Goal: Task Accomplishment & Management: Complete application form

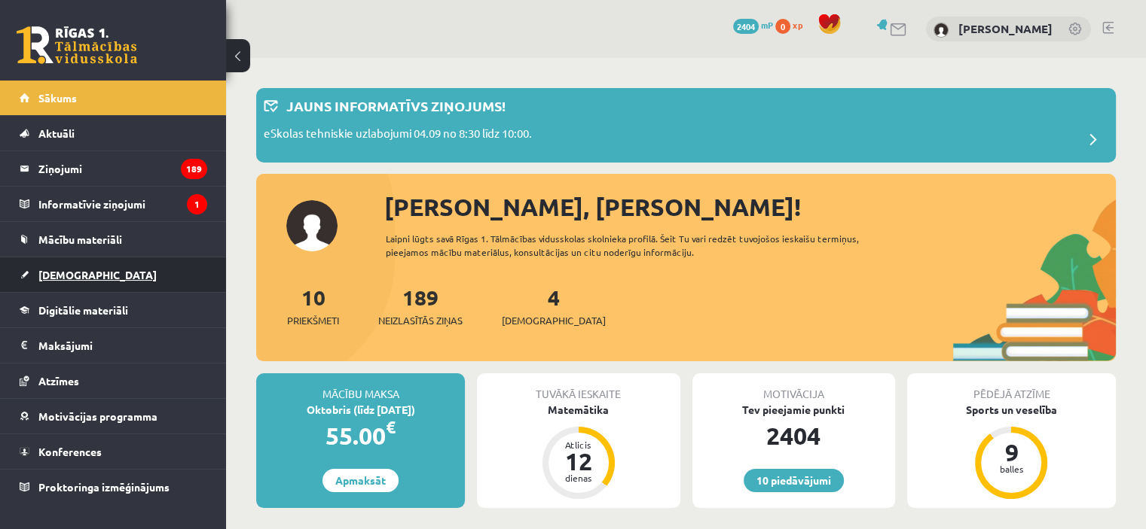
click at [91, 278] on link "[DEMOGRAPHIC_DATA]" at bounding box center [114, 275] width 188 height 35
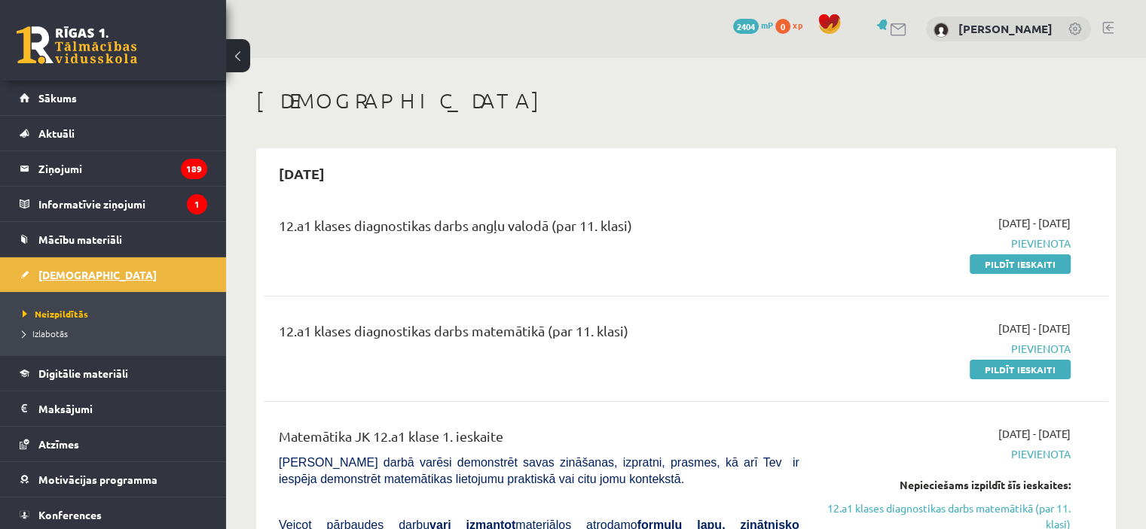
click at [91, 278] on link "[DEMOGRAPHIC_DATA]" at bounding box center [114, 275] width 188 height 35
click at [1035, 370] on link "Pildīt ieskaiti" at bounding box center [1019, 370] width 101 height 20
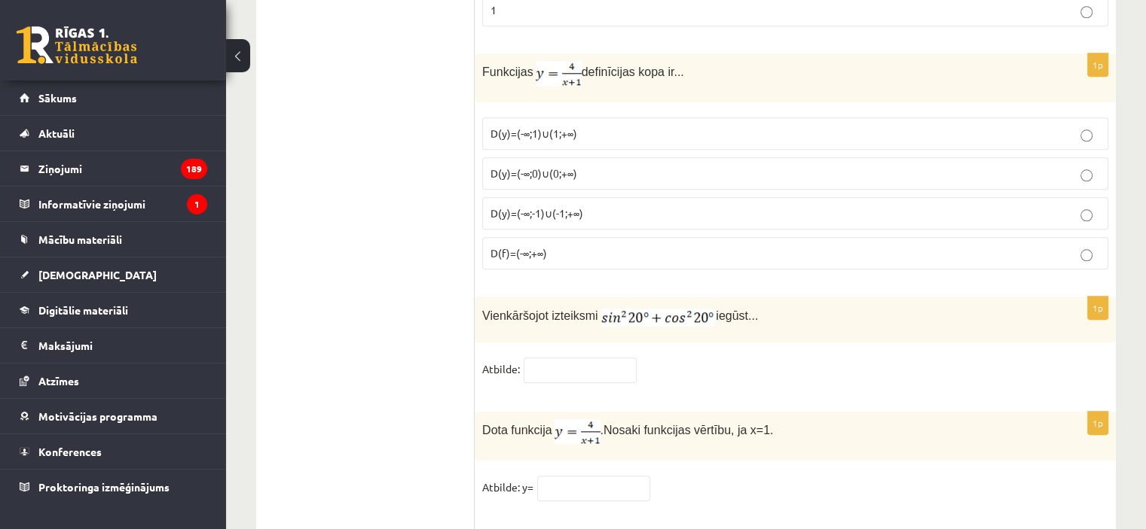
scroll to position [7221, 0]
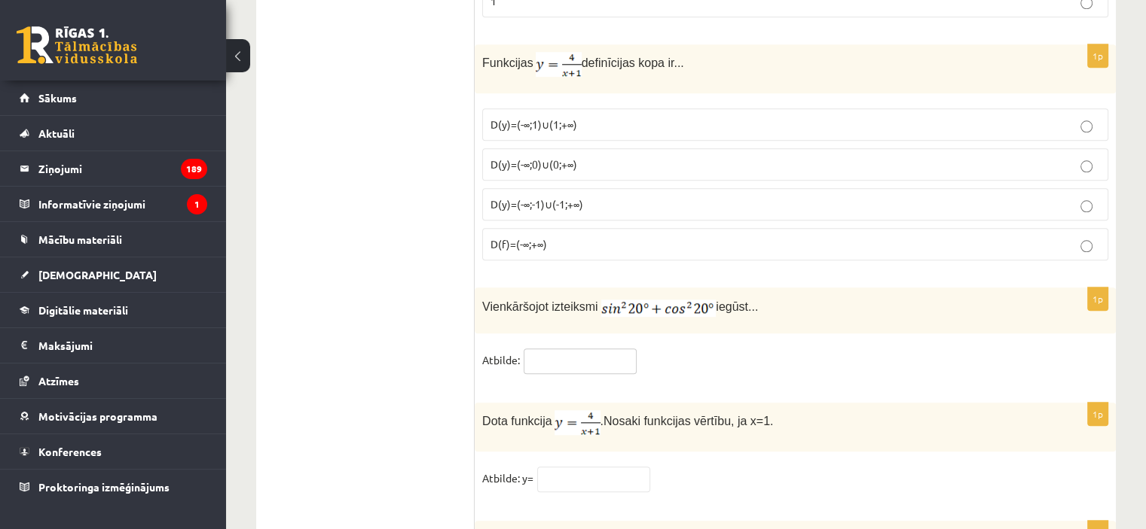
click at [535, 349] on input "text" at bounding box center [579, 362] width 113 height 26
click at [525, 349] on input "text" at bounding box center [579, 362] width 113 height 26
type input "*"
click at [544, 467] on input "text" at bounding box center [593, 480] width 113 height 26
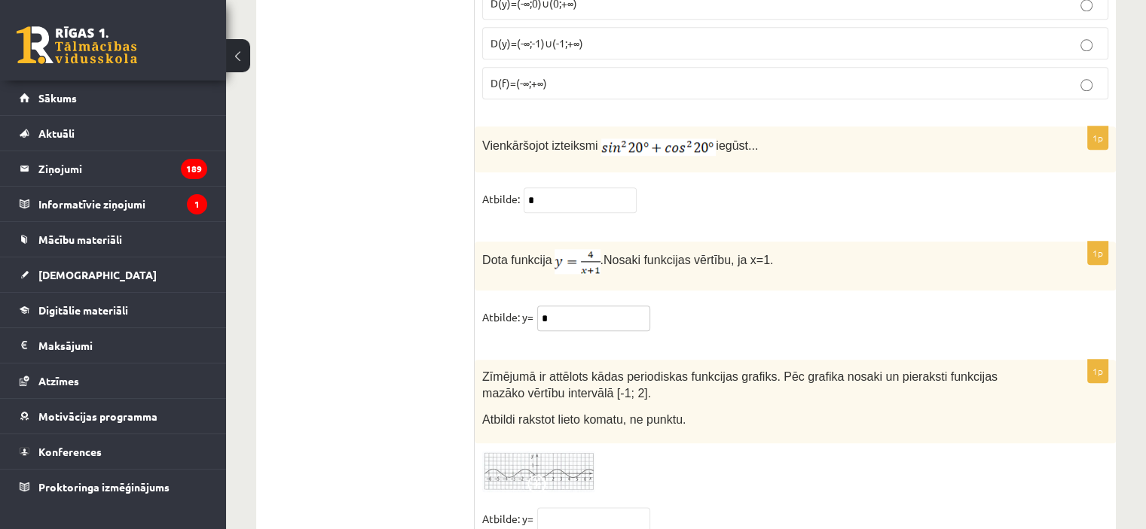
scroll to position [7393, 0]
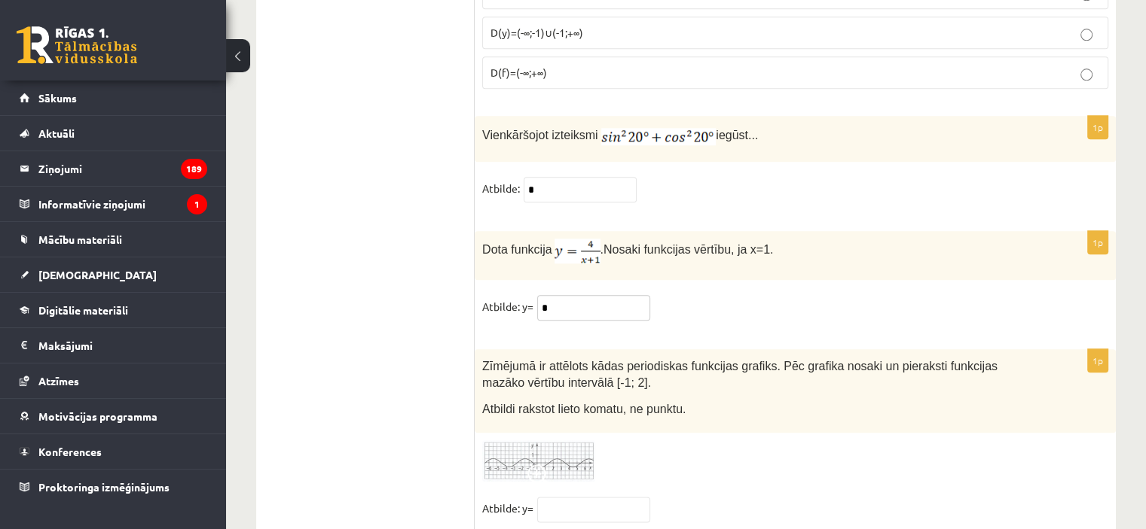
type input "*"
click at [534, 465] on span at bounding box center [539, 477] width 24 height 24
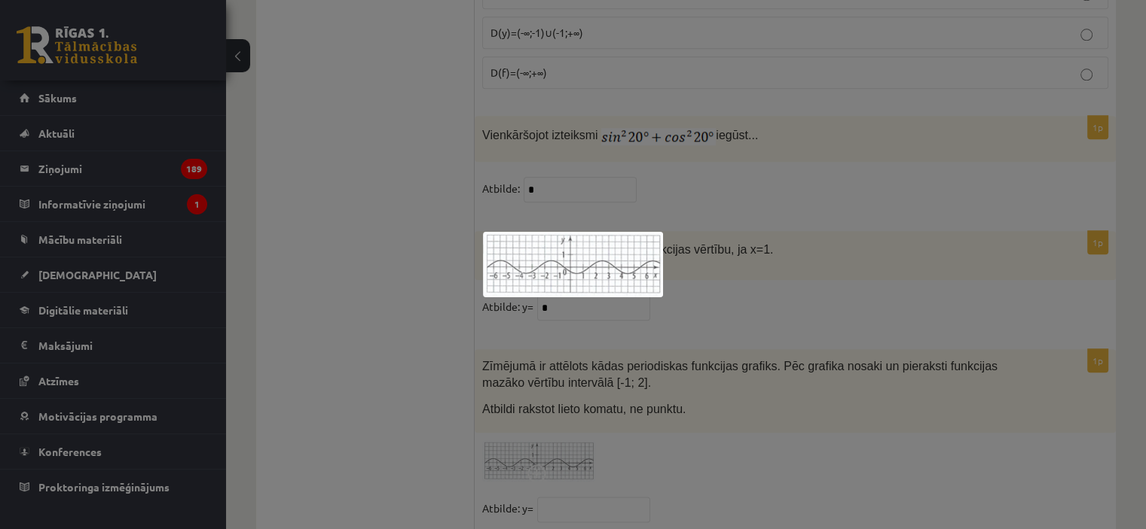
click at [539, 454] on div at bounding box center [573, 264] width 1146 height 529
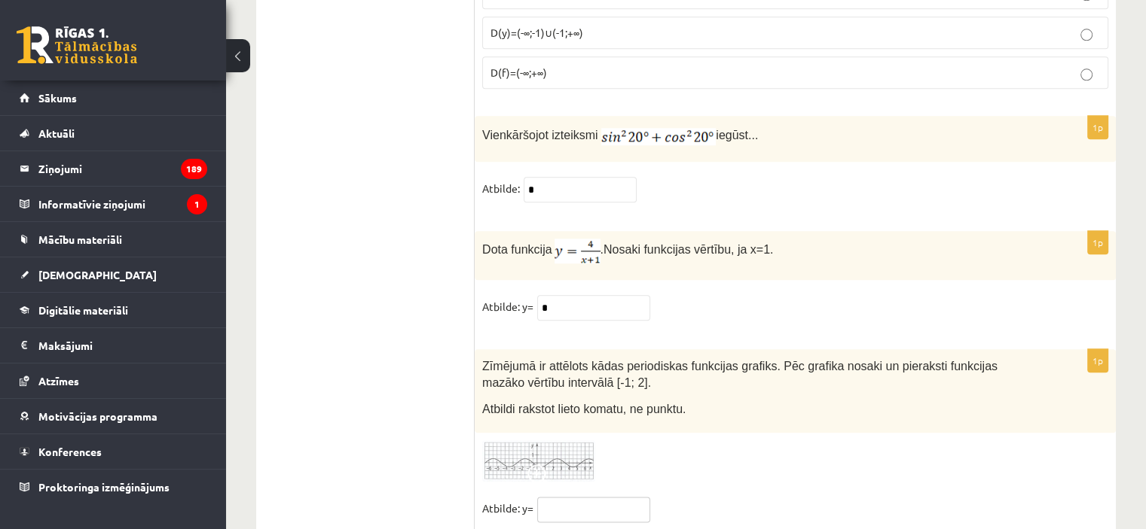
click at [539, 497] on input "text" at bounding box center [593, 510] width 113 height 26
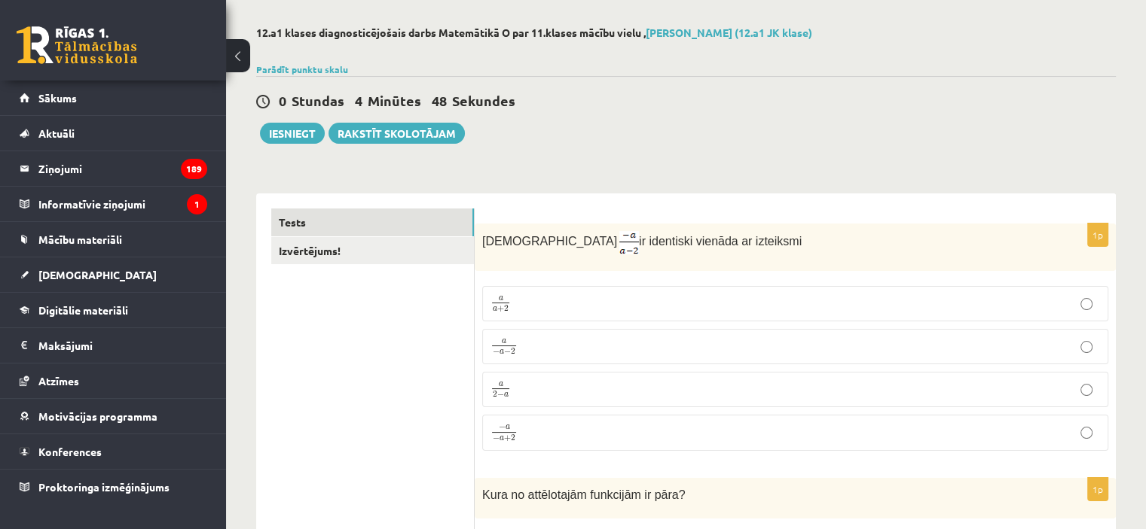
scroll to position [0, 0]
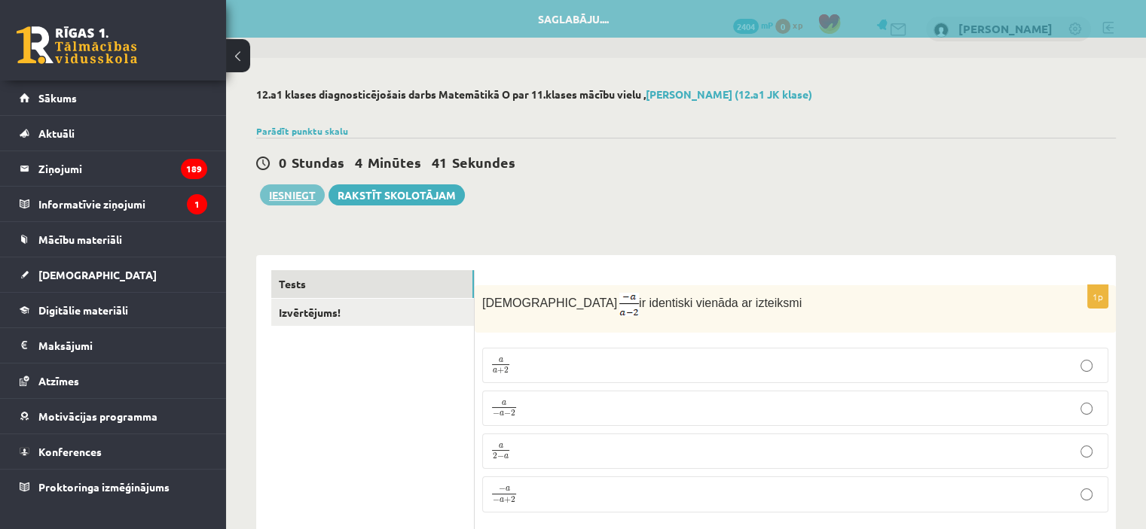
type input "**********"
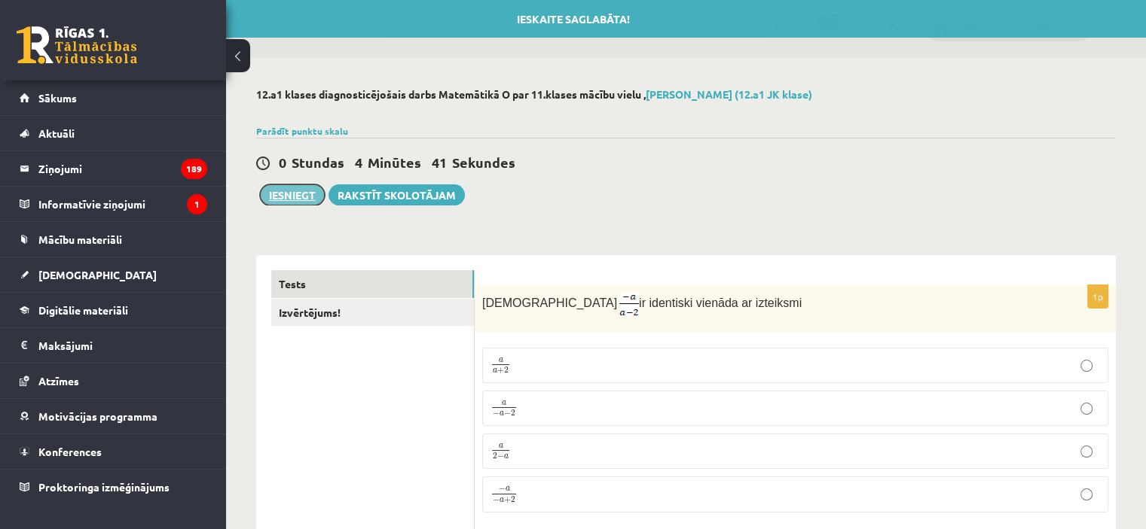
click at [291, 194] on button "Iesniegt" at bounding box center [292, 195] width 65 height 21
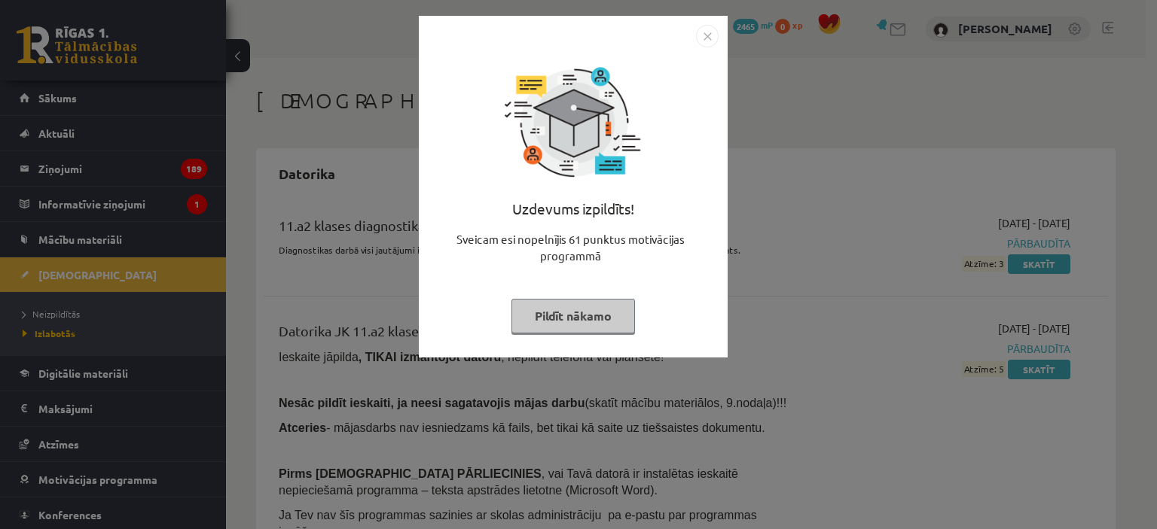
click at [709, 32] on img "Close" at bounding box center [707, 36] width 23 height 23
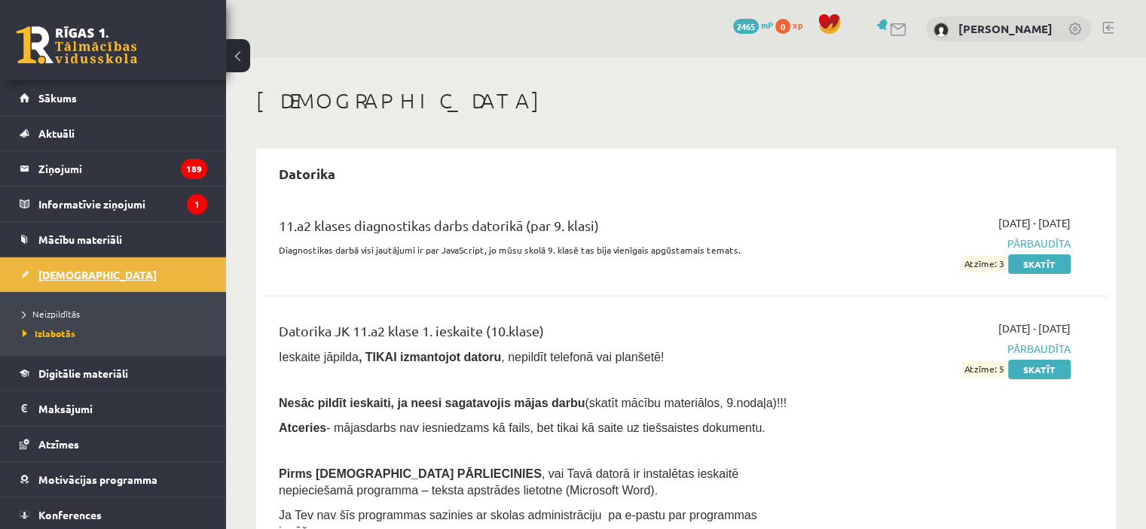
click at [86, 272] on link "[DEMOGRAPHIC_DATA]" at bounding box center [114, 275] width 188 height 35
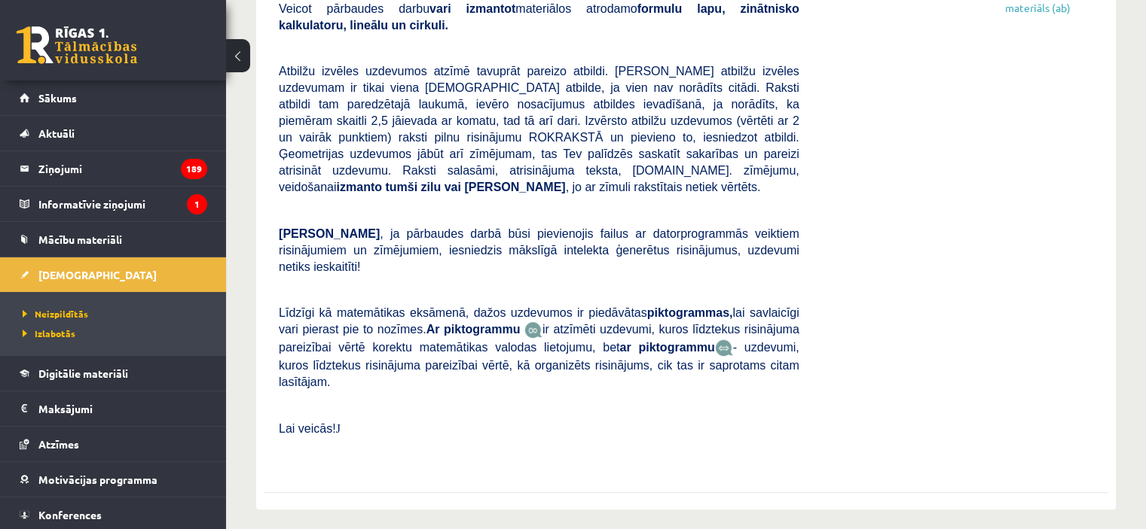
scroll to position [422, 0]
